Goal: Task Accomplishment & Management: Manage account settings

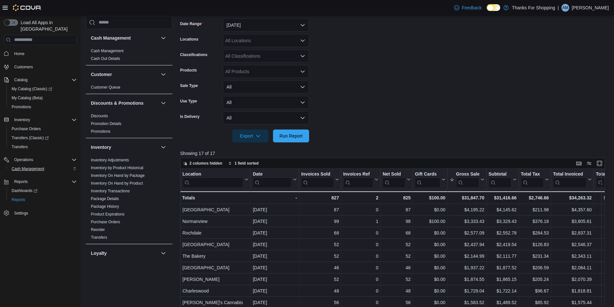
scroll to position [287, 0]
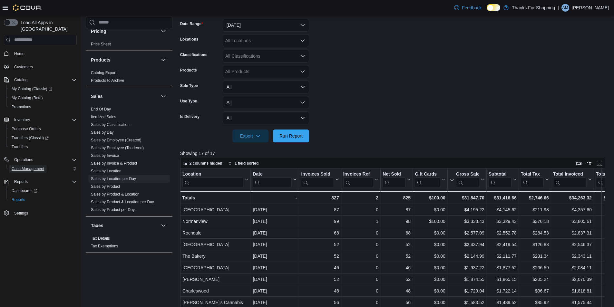
click at [24, 166] on span "Cash Management" at bounding box center [28, 168] width 33 height 5
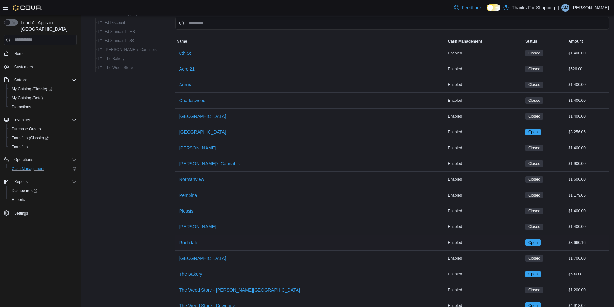
scroll to position [75, 0]
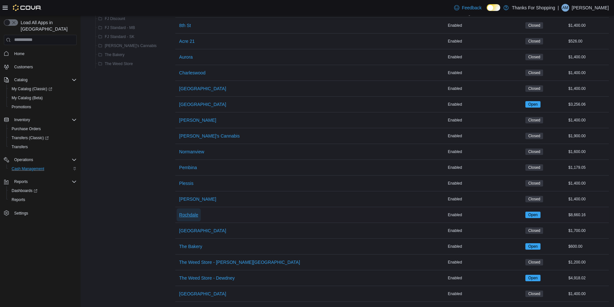
click at [179, 212] on span "Rochdale" at bounding box center [188, 215] width 19 height 6
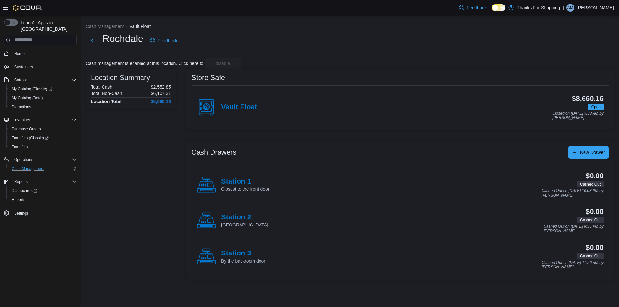
click at [240, 109] on h4 "Vault Float" at bounding box center [239, 107] width 36 height 8
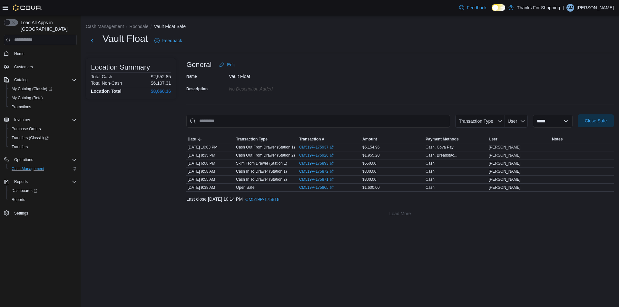
click at [597, 122] on span "Close Safe" at bounding box center [596, 121] width 22 height 6
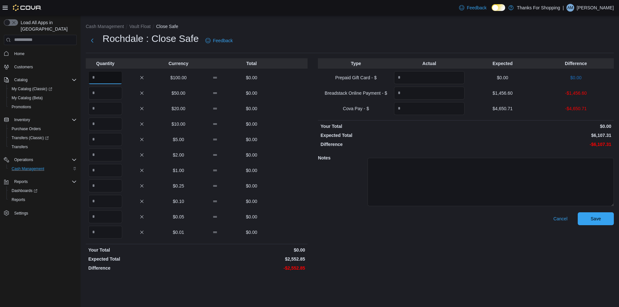
click at [100, 79] on input "Quantity" at bounding box center [105, 77] width 34 height 13
type input "**"
type input "*"
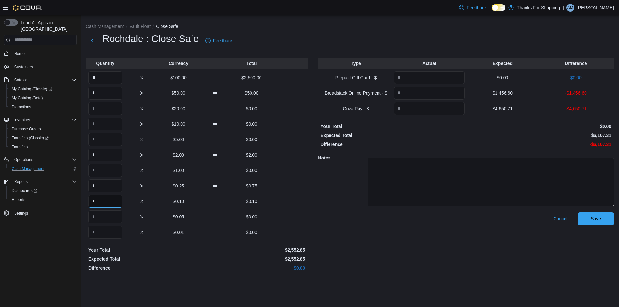
type input "*"
drag, startPoint x: 450, startPoint y: 71, endPoint x: 443, endPoint y: 78, distance: 9.4
click at [450, 72] on input "Quantity" at bounding box center [429, 77] width 71 height 13
click at [431, 95] on input "Quantity" at bounding box center [429, 93] width 71 height 13
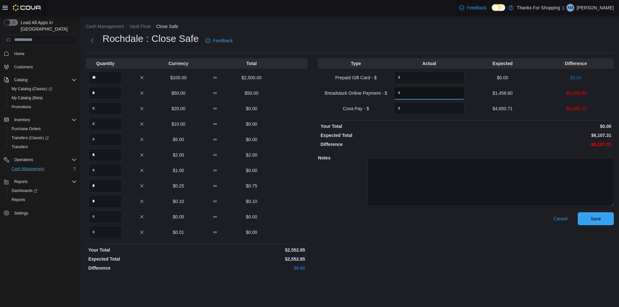
click at [431, 95] on input "Quantity" at bounding box center [429, 93] width 71 height 13
click at [583, 95] on p "-$1,456.60" at bounding box center [575, 93] width 71 height 6
copy p "1,456.60"
click at [422, 94] on input "Quantity" at bounding box center [429, 93] width 71 height 13
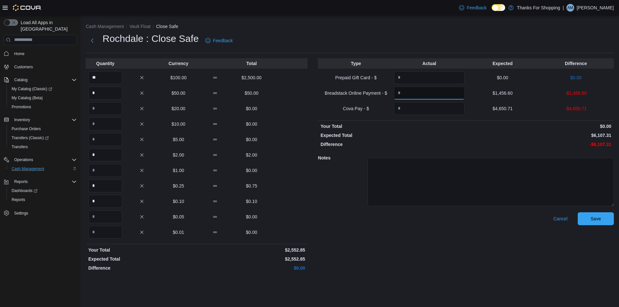
paste input "*******"
type input "*******"
click at [418, 107] on input "Quantity" at bounding box center [429, 108] width 71 height 13
type input "*******"
click at [592, 218] on span "Save" at bounding box center [595, 218] width 10 height 6
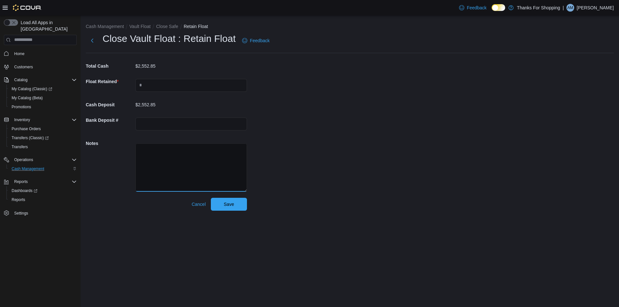
drag, startPoint x: 154, startPoint y: 153, endPoint x: 161, endPoint y: 153, distance: 7.4
click at [155, 153] on textarea at bounding box center [191, 167] width 112 height 48
paste textarea "********"
click at [140, 151] on textarea "**********" at bounding box center [191, 167] width 112 height 48
click at [226, 150] on textarea "**********" at bounding box center [191, 167] width 112 height 48
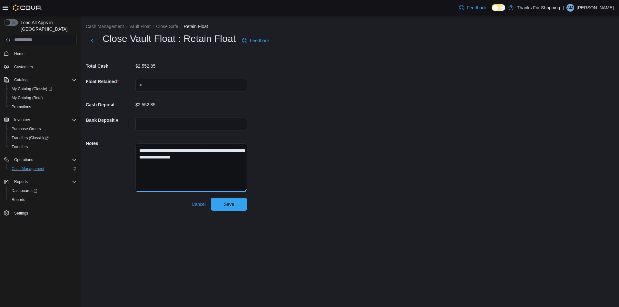
type textarea "**********"
drag, startPoint x: 144, startPoint y: 83, endPoint x: 205, endPoint y: 81, distance: 60.3
click at [145, 83] on input "text" at bounding box center [191, 85] width 112 height 13
type input "*******"
click at [222, 201] on span "Save" at bounding box center [229, 204] width 28 height 13
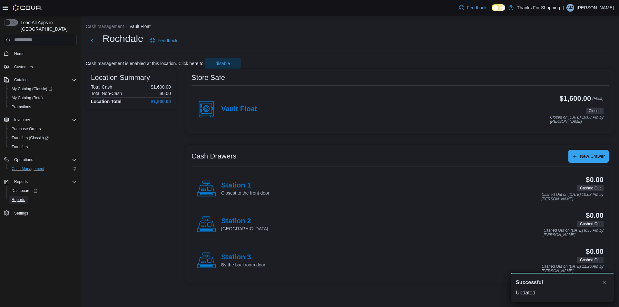
drag, startPoint x: 20, startPoint y: 194, endPoint x: 248, endPoint y: 268, distance: 239.7
click at [21, 197] on span "Reports" at bounding box center [19, 199] width 14 height 5
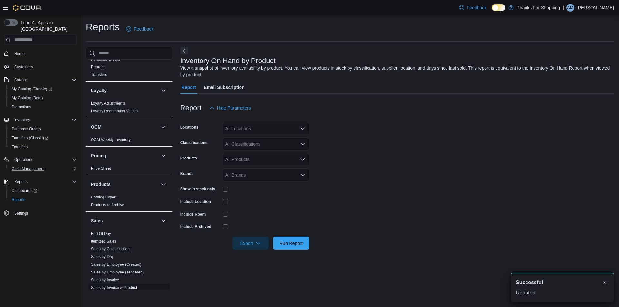
scroll to position [287, 0]
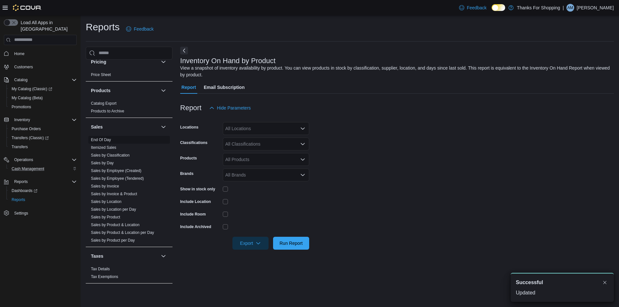
click at [108, 138] on link "End Of Day" at bounding box center [101, 140] width 20 height 5
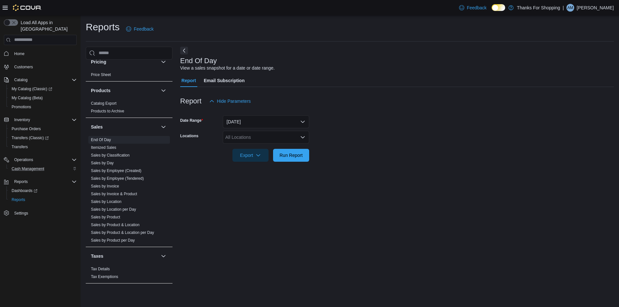
drag, startPoint x: 247, startPoint y: 132, endPoint x: 249, endPoint y: 138, distance: 6.1
click at [247, 132] on div "All Locations" at bounding box center [266, 137] width 86 height 13
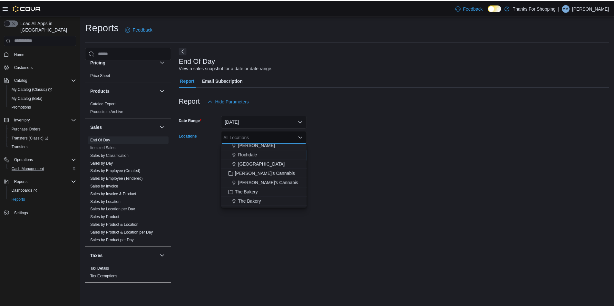
scroll to position [129, 0]
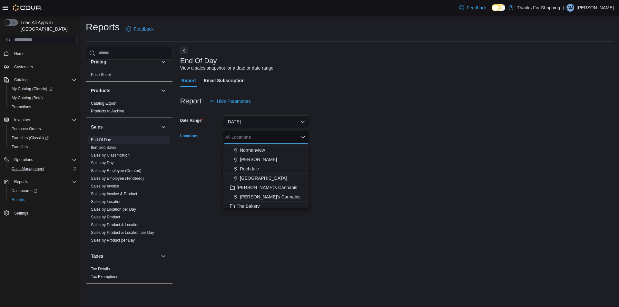
click at [246, 170] on span "Rochdale" at bounding box center [249, 169] width 19 height 6
click at [398, 160] on form "Date Range Today Locations Rochdale Combo box. Selected. Rochdale. Press Backsp…" at bounding box center [396, 135] width 433 height 54
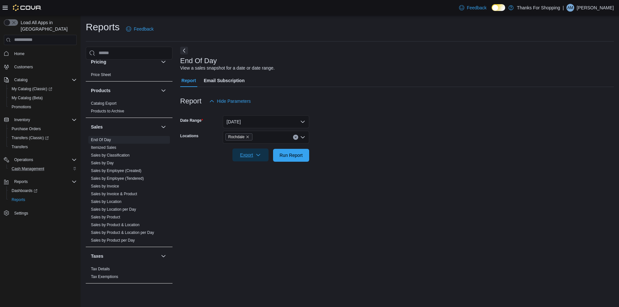
click at [247, 152] on span "Export" at bounding box center [250, 155] width 28 height 13
click at [252, 179] on span "Export to Pdf" at bounding box center [251, 181] width 29 height 5
drag, startPoint x: 34, startPoint y: 147, endPoint x: 30, endPoint y: 166, distance: 20.1
click at [34, 154] on div "Home Customers Catalog My Catalog (Classic) My Catalog (Beta) Promotions Invent…" at bounding box center [40, 133] width 73 height 171
click at [31, 165] on span "Cash Management" at bounding box center [28, 169] width 33 height 8
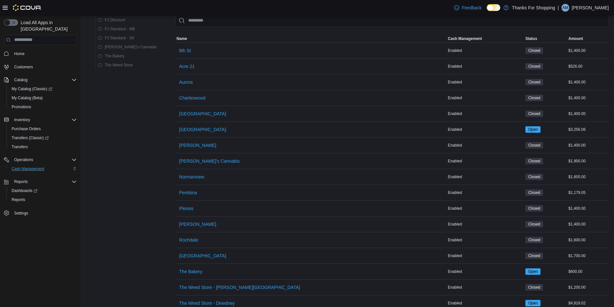
scroll to position [75, 0]
